Goal: Transaction & Acquisition: Subscribe to service/newsletter

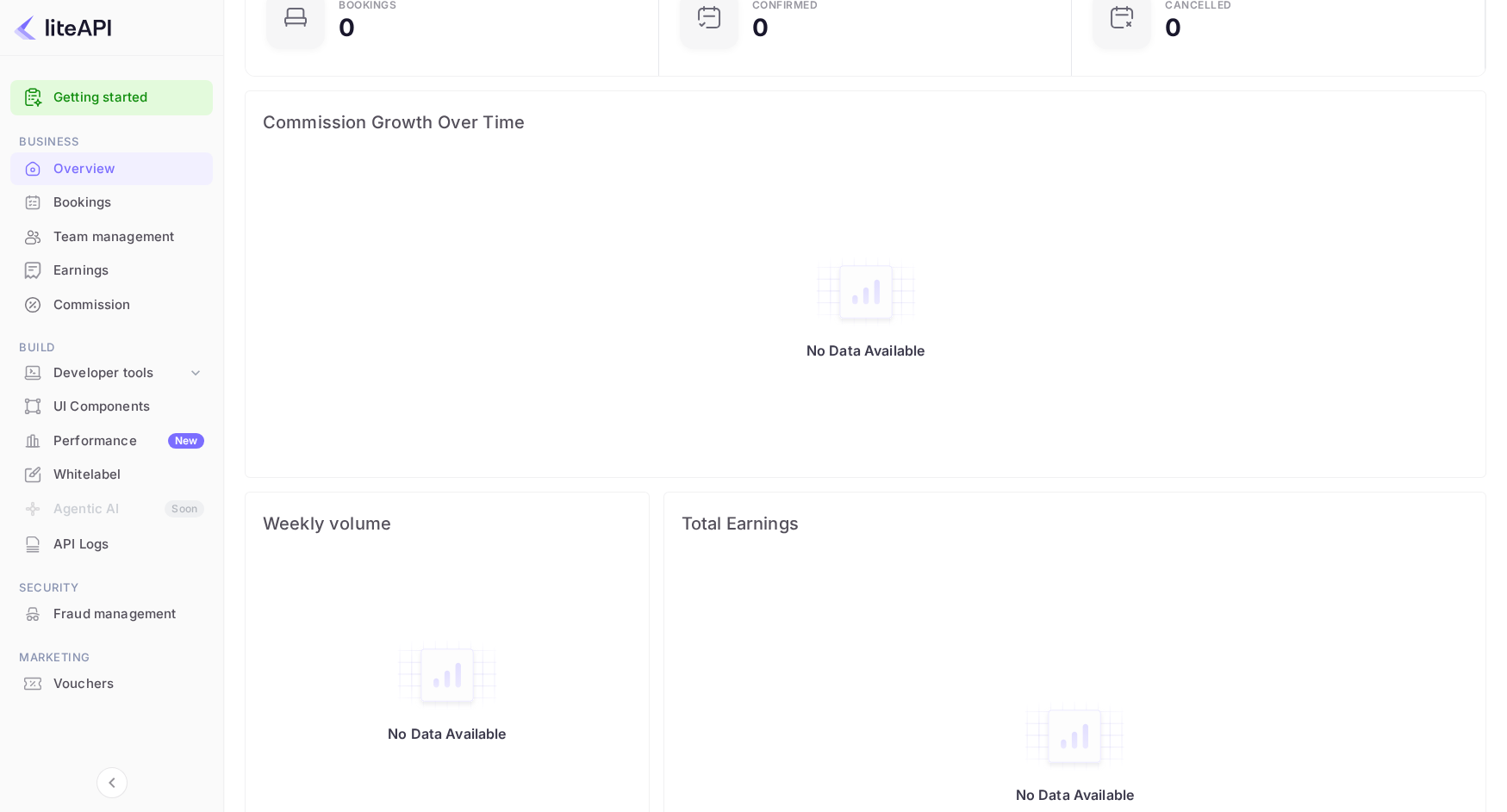
scroll to position [208, 0]
click at [80, 467] on div "Whitelabel" at bounding box center [128, 474] width 151 height 20
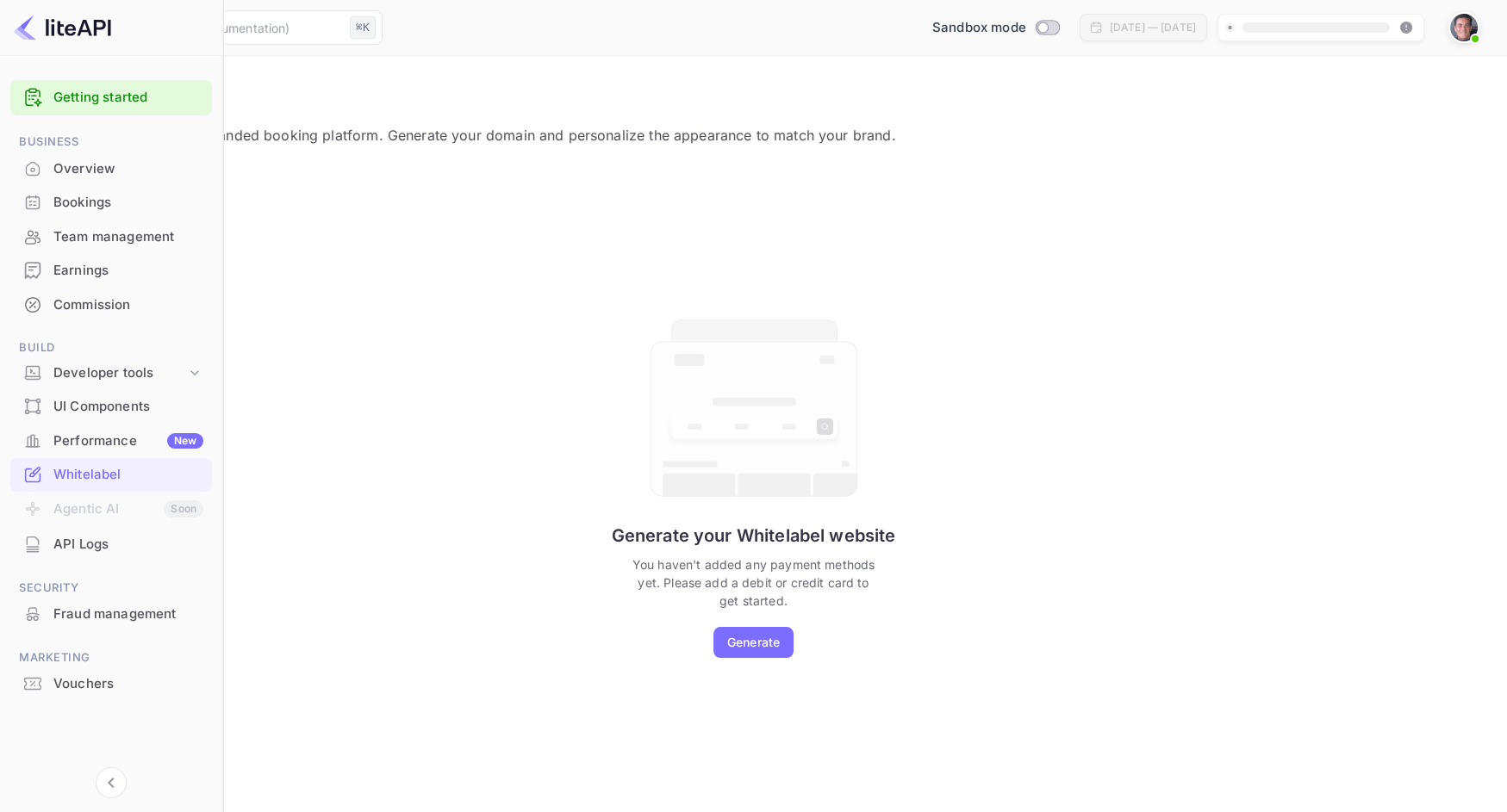
click at [1284, 28] on rect "Create your website first" at bounding box center [1316, 28] width 147 height 10
click at [1466, 24] on img at bounding box center [1463, 27] width 28 height 28
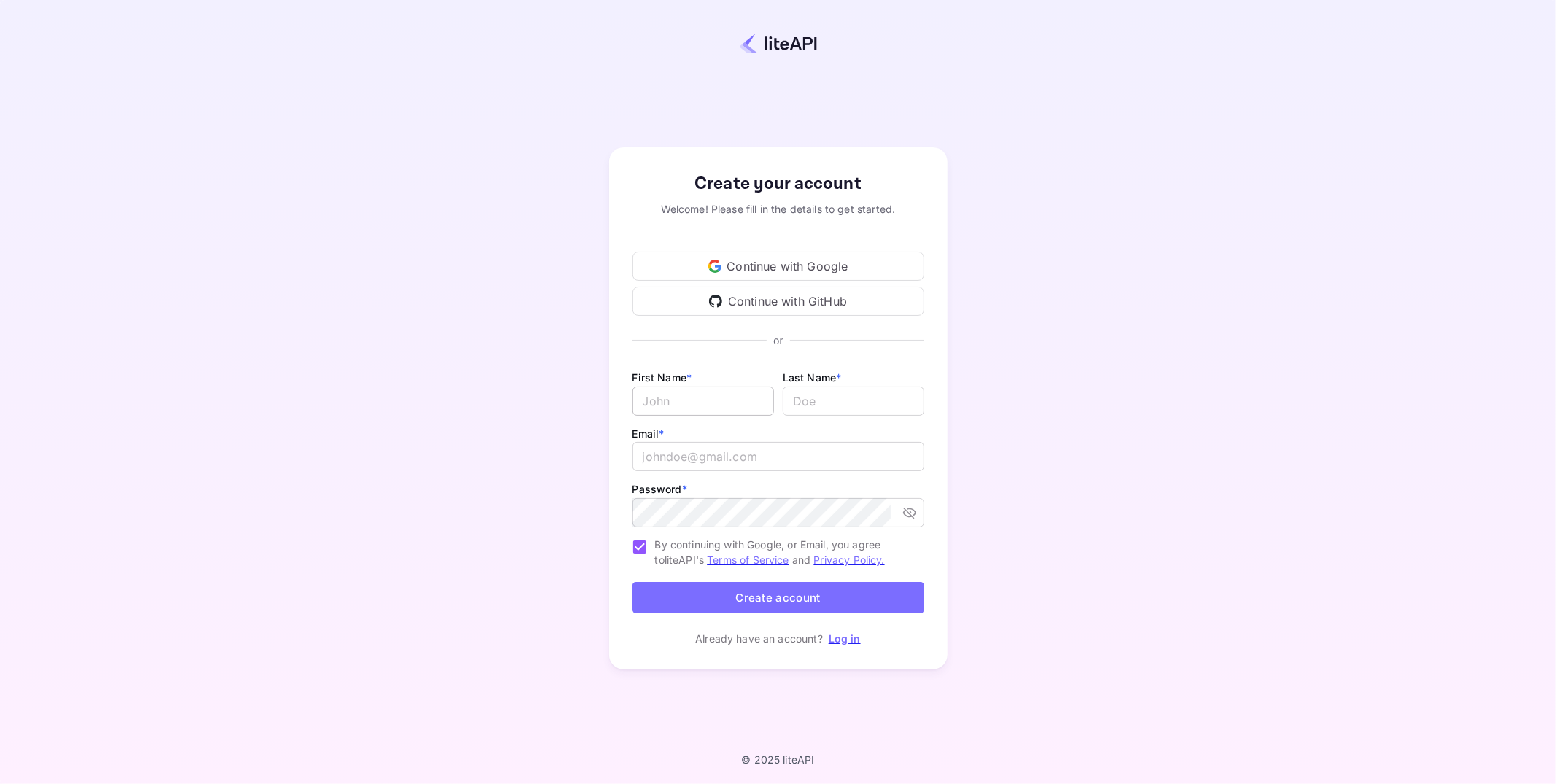
type input "[PERSON_NAME][EMAIL_ADDRESS][DOMAIN_NAME]"
click at [709, 400] on input "Email *" at bounding box center [703, 401] width 142 height 29
type input "[PERSON_NAME]"
drag, startPoint x: 806, startPoint y: 403, endPoint x: 752, endPoint y: 403, distance: 54.0
click at [752, 403] on div "First Name * [PERSON_NAME] ​ Last Name * ​" at bounding box center [778, 396] width 292 height 56
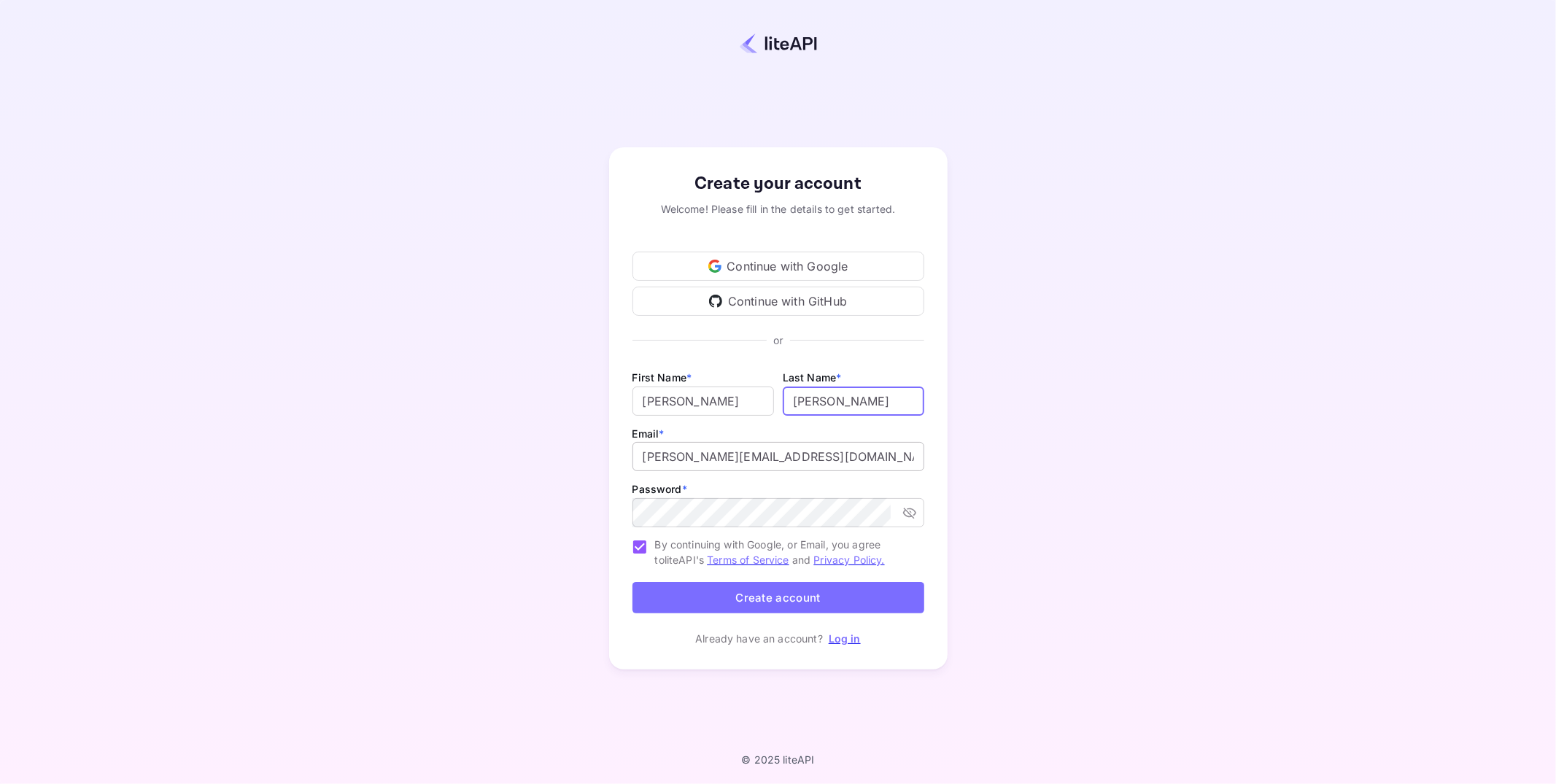
type input "[PERSON_NAME]"
click at [719, 459] on input "[PERSON_NAME][EMAIL_ADDRESS][DOMAIN_NAME]" at bounding box center [778, 456] width 292 height 29
type input "[PERSON_NAME][EMAIL_ADDRESS][DOMAIN_NAME]"
click at [805, 600] on button "Create account" at bounding box center [778, 597] width 292 height 31
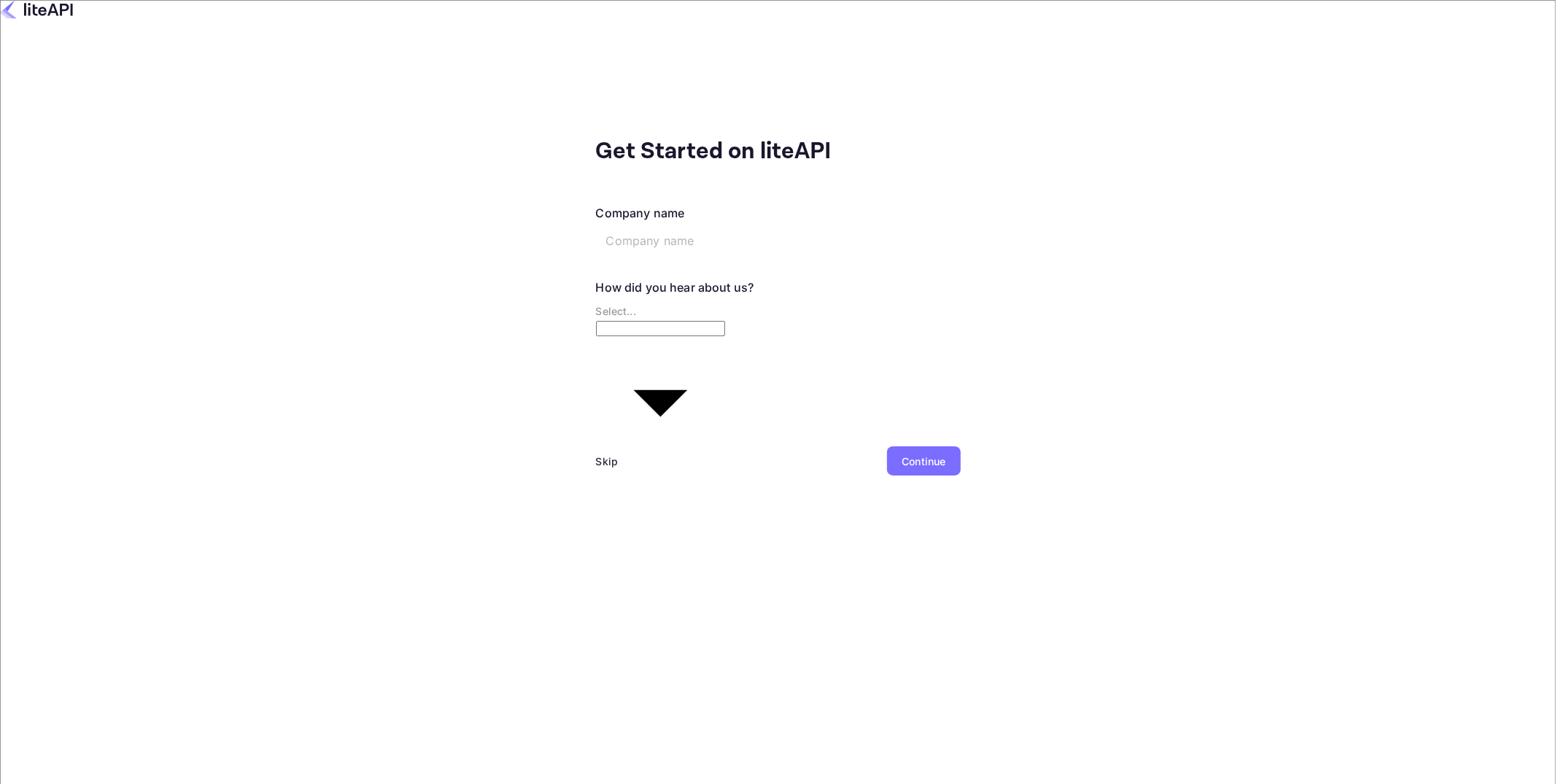
click at [596, 453] on div "Skip" at bounding box center [607, 460] width 23 height 15
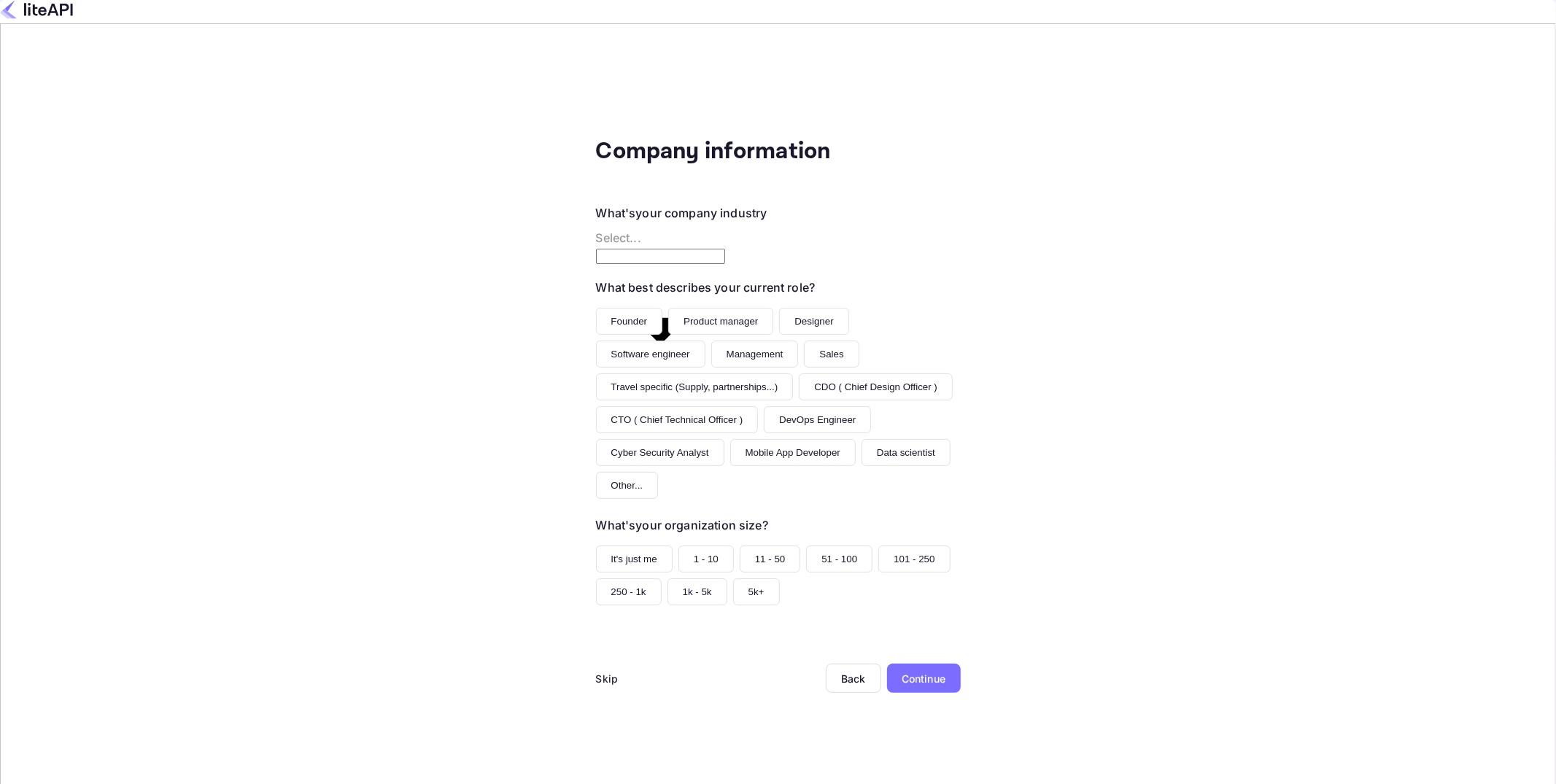
click at [596, 671] on div "Skip" at bounding box center [607, 678] width 23 height 15
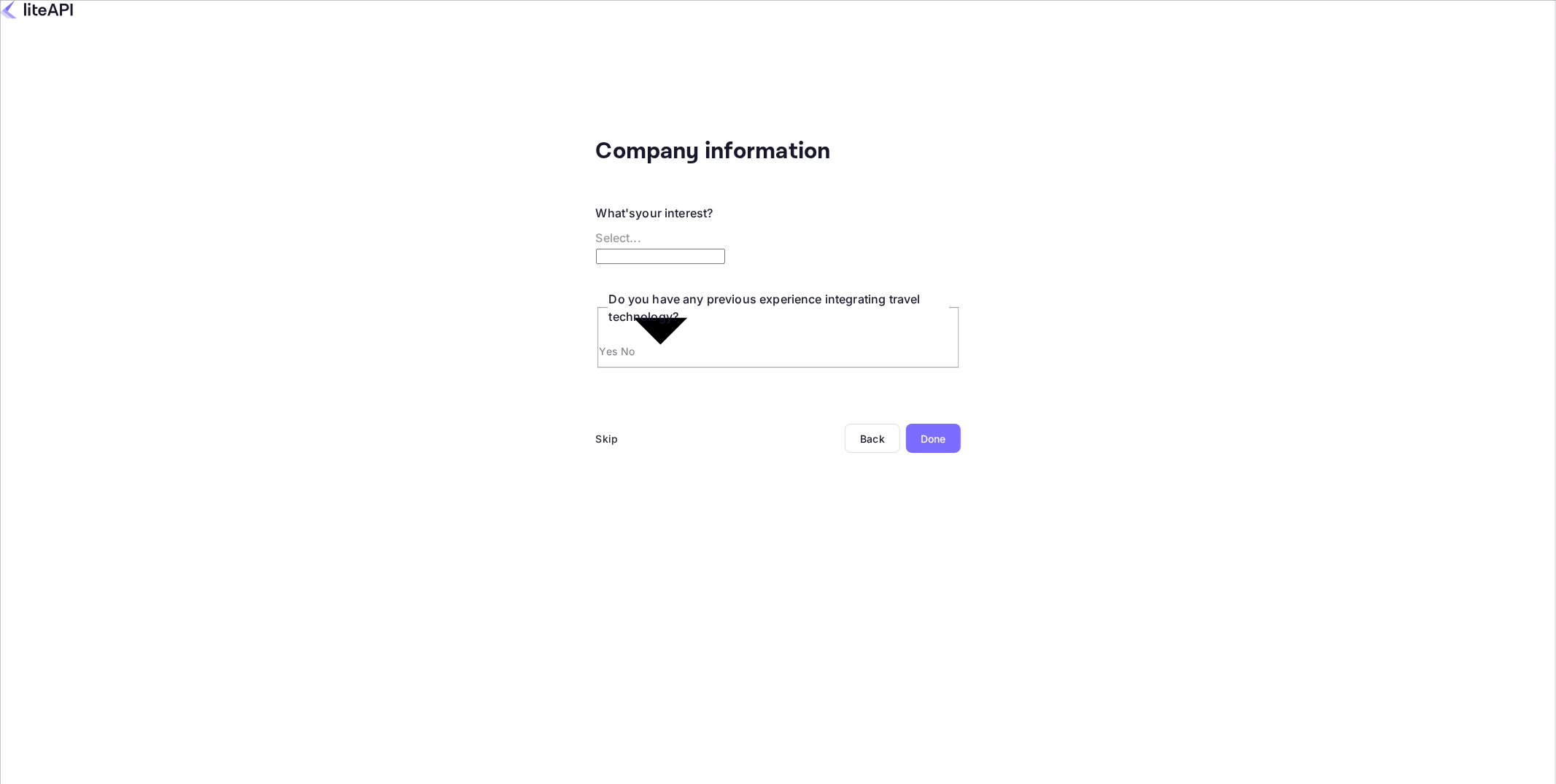
click at [596, 431] on div "Skip" at bounding box center [607, 438] width 23 height 15
